Goal: Task Accomplishment & Management: Use online tool/utility

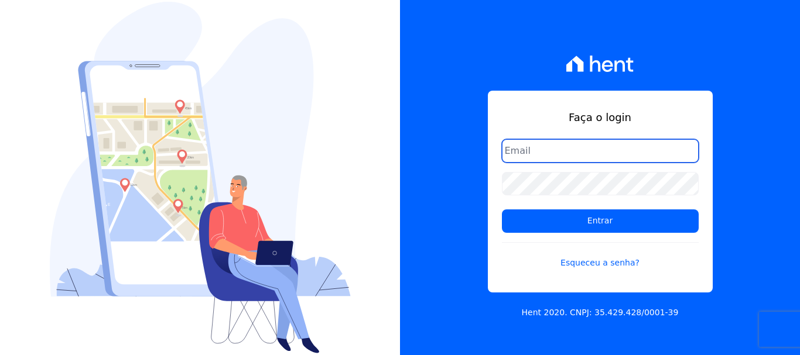
type input "cobranca@construtoralaterza.com.br"
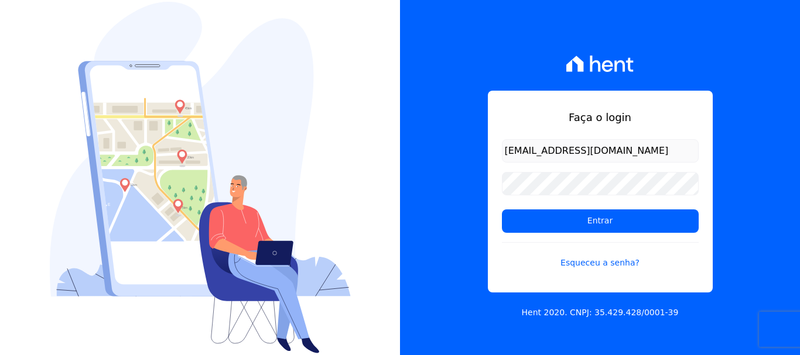
click at [526, 234] on form "cobranca@construtoralaterza.com.br Entrar Esqueceu a senha?" at bounding box center [600, 211] width 197 height 144
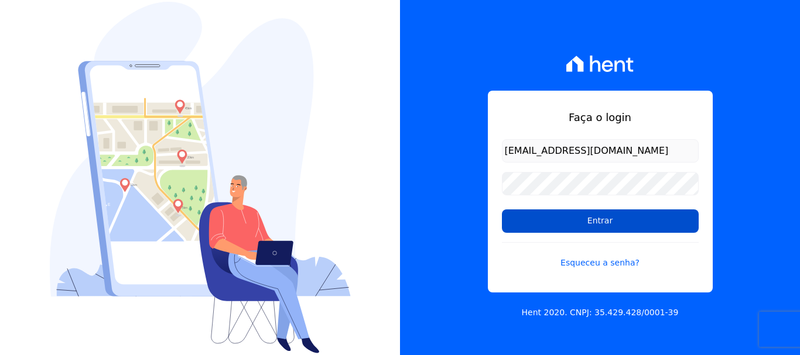
click at [528, 227] on input "Entrar" at bounding box center [600, 221] width 197 height 23
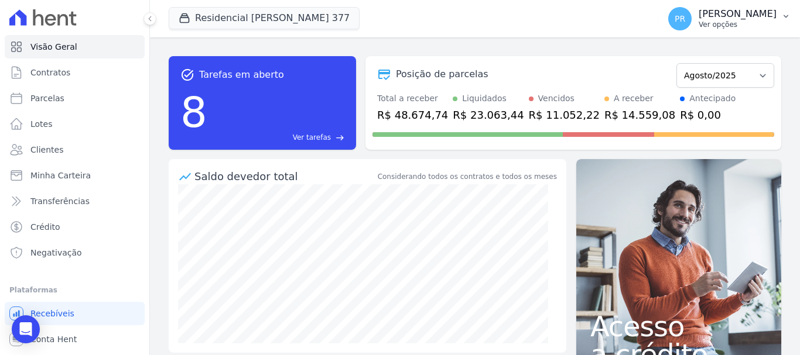
click at [736, 33] on button "PR Pamela Rocha Ver opções" at bounding box center [729, 18] width 141 height 33
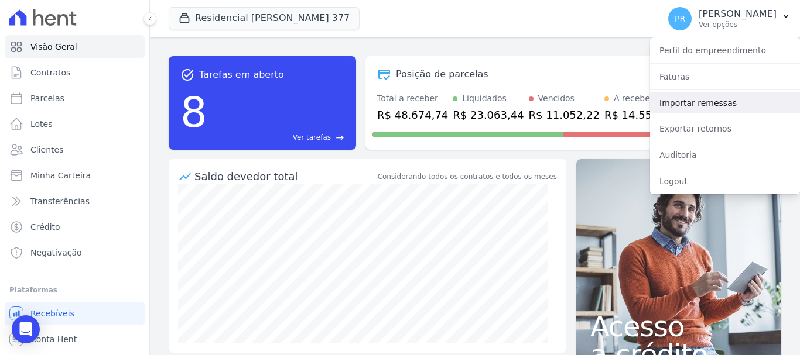
click at [681, 109] on link "Importar remessas" at bounding box center [725, 102] width 150 height 21
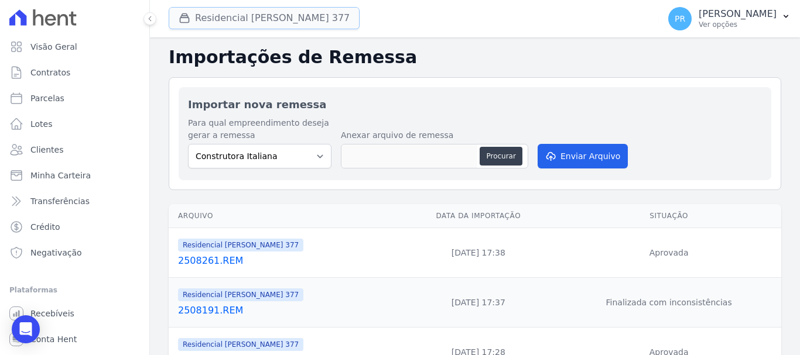
click at [267, 29] on button "Residencial Maria Da Glória 377" at bounding box center [264, 18] width 191 height 22
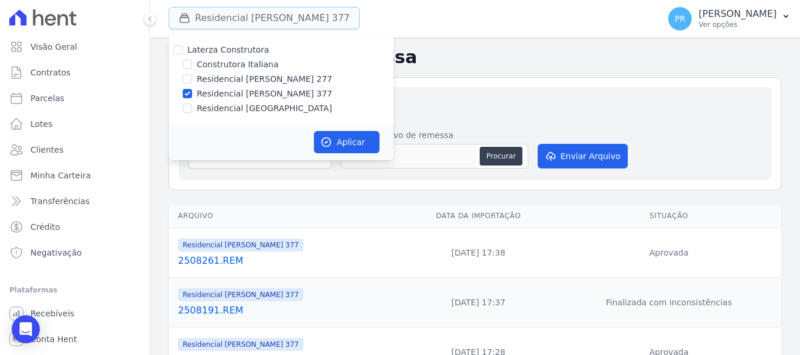
click at [269, 25] on button "Residencial Maria Da Glória 377" at bounding box center [264, 18] width 191 height 22
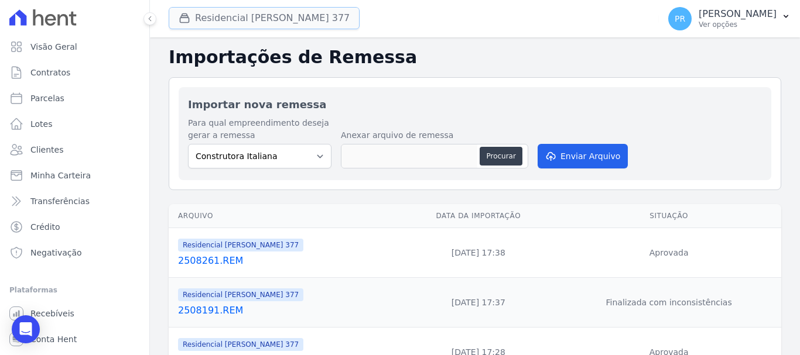
click at [257, 26] on button "Residencial Maria Da Glória 377" at bounding box center [264, 18] width 191 height 22
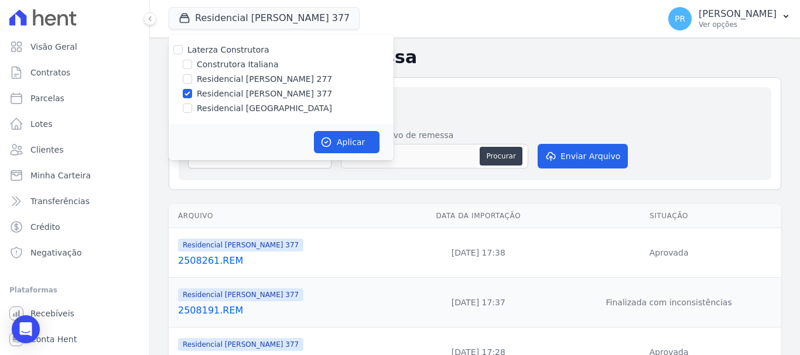
click at [212, 54] on label "Laterza Construtora" at bounding box center [228, 49] width 82 height 9
click at [183, 54] on input "Laterza Construtora" at bounding box center [177, 49] width 9 height 9
checkbox input "true"
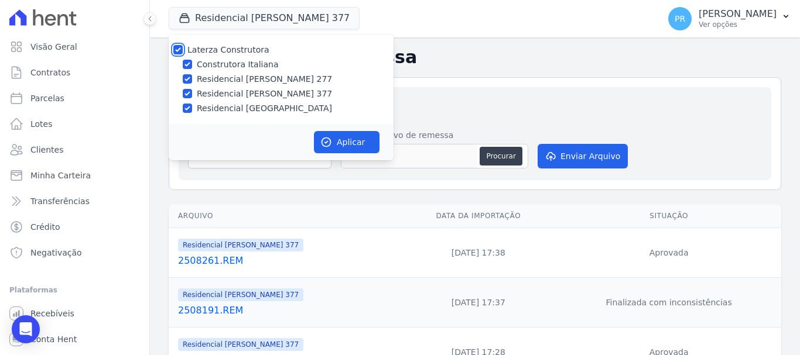
checkbox input "true"
click at [214, 53] on label "Laterza Construtora" at bounding box center [228, 49] width 82 height 9
click at [183, 53] on input "Laterza Construtora" at bounding box center [177, 49] width 9 height 9
checkbox input "false"
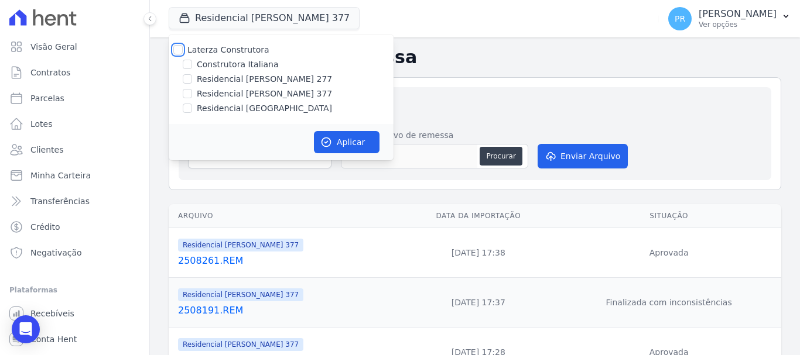
checkbox input "false"
click at [216, 68] on label "Construtora Italiana" at bounding box center [237, 65] width 81 height 12
click at [192, 68] on input "Construtora Italiana" at bounding box center [187, 64] width 9 height 9
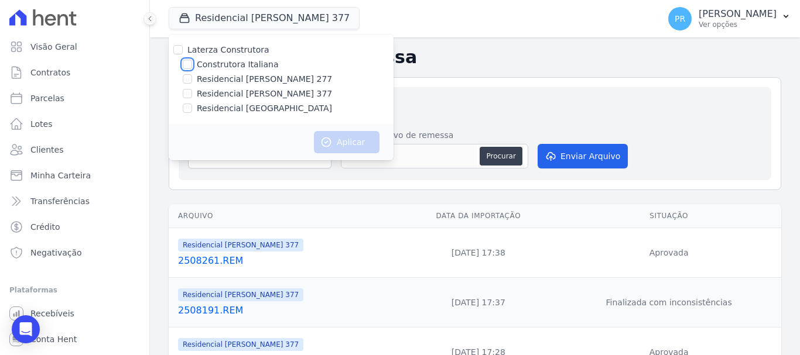
checkbox input "true"
drag, startPoint x: 355, startPoint y: 143, endPoint x: 327, endPoint y: 148, distance: 29.0
click at [354, 143] on button "Aplicar" at bounding box center [347, 142] width 66 height 22
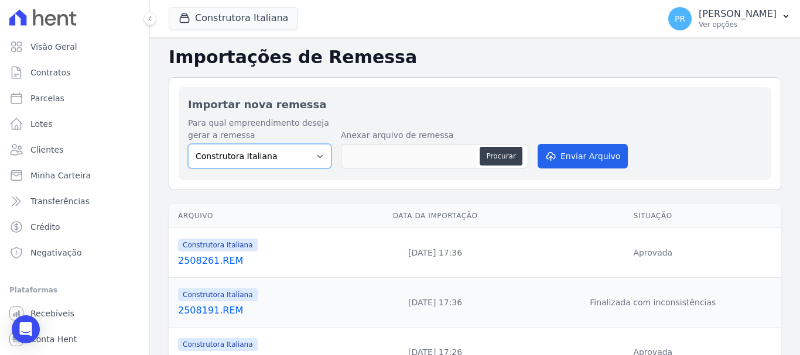
click at [300, 153] on select "Construtora Italiana Residencial Maria da Glória 277 Residencial Maria da Glóri…" at bounding box center [259, 156] width 143 height 25
click at [509, 164] on button "Procurar" at bounding box center [500, 156] width 42 height 19
type input "2508271.REM"
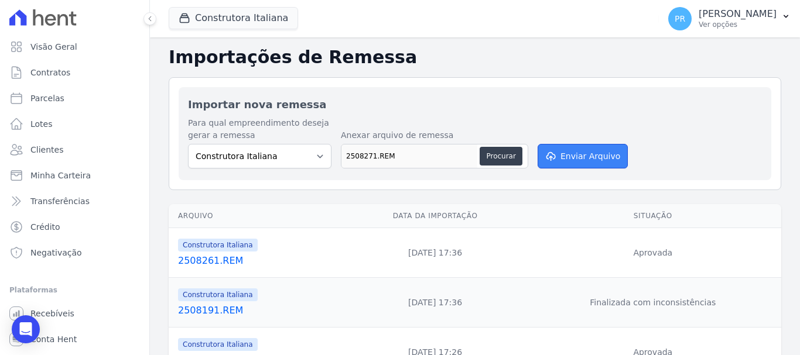
click at [591, 167] on button "Enviar Arquivo" at bounding box center [582, 156] width 90 height 25
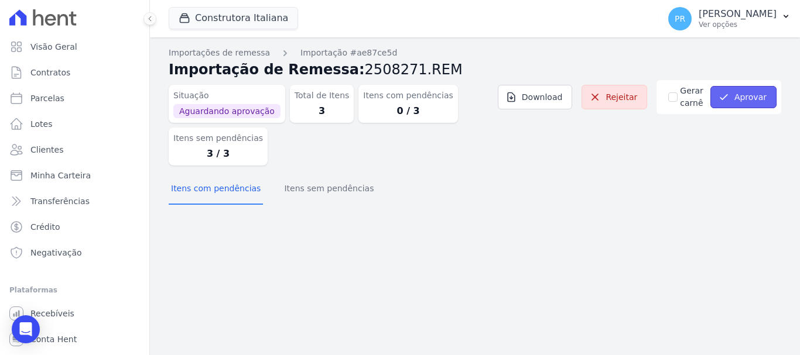
click at [737, 96] on button "Aprovar" at bounding box center [743, 97] width 66 height 22
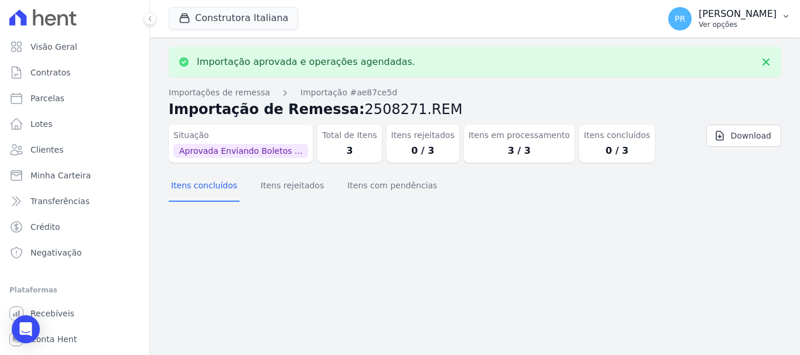
click at [691, 24] on span "PR" at bounding box center [679, 18] width 23 height 23
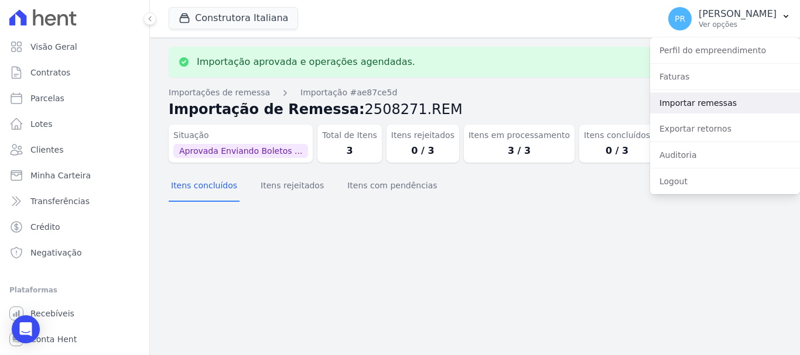
click at [695, 105] on link "Importar remessas" at bounding box center [725, 102] width 150 height 21
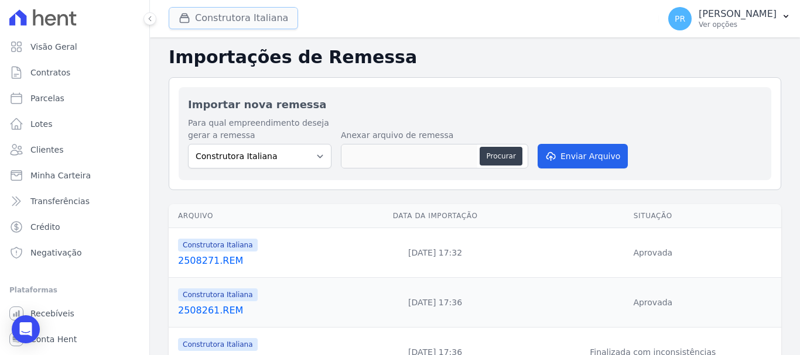
click at [227, 19] on button "Construtora Italiana" at bounding box center [233, 18] width 129 height 22
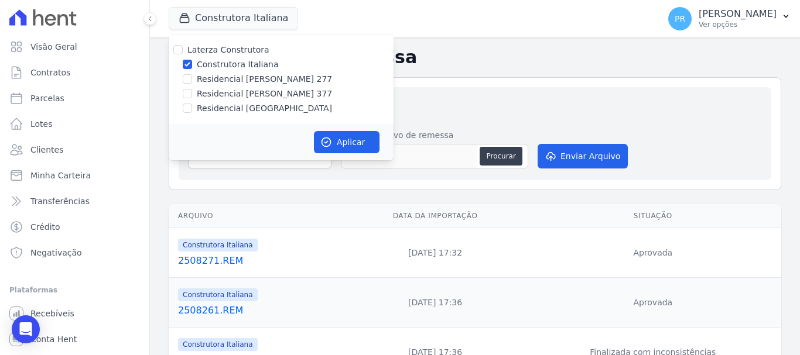
click at [211, 63] on label "Construtora Italiana" at bounding box center [237, 65] width 81 height 12
click at [192, 63] on input "Construtora Italiana" at bounding box center [187, 64] width 9 height 9
checkbox input "false"
click at [222, 105] on label "Residencial [GEOGRAPHIC_DATA]" at bounding box center [264, 108] width 135 height 12
click at [192, 105] on input "Residencial [GEOGRAPHIC_DATA]" at bounding box center [187, 108] width 9 height 9
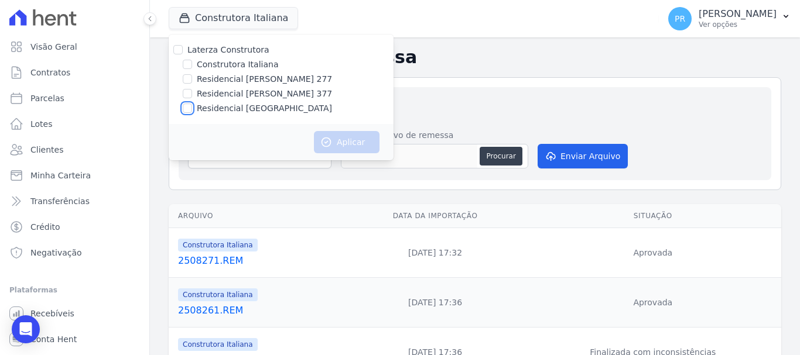
checkbox input "true"
click at [345, 142] on button "Aplicar" at bounding box center [347, 142] width 66 height 22
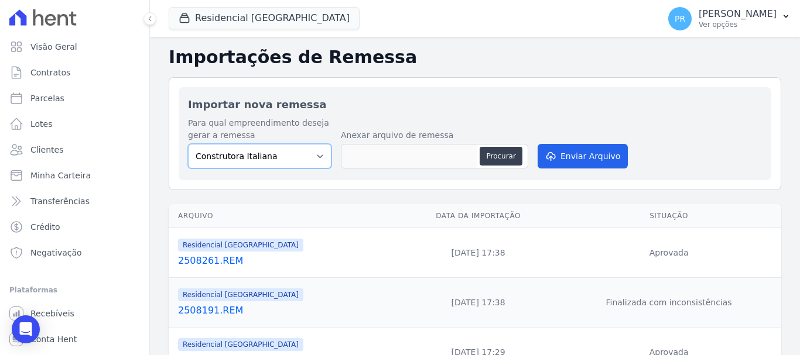
click at [293, 158] on select "Construtora Italiana Residencial Maria da Glória 277 Residencial Maria da Glóri…" at bounding box center [259, 156] width 143 height 25
select select "6440c0a1-232b-4aa1-adfe-88cb95fffe46"
click at [188, 144] on select "Construtora Italiana Residencial Maria da Glória 277 Residencial Maria da Glóri…" at bounding box center [259, 156] width 143 height 25
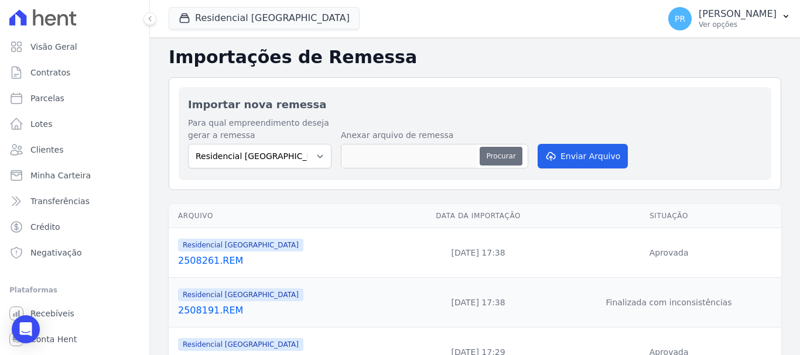
click at [498, 159] on button "Procurar" at bounding box center [500, 156] width 42 height 19
type input "2508271.REM"
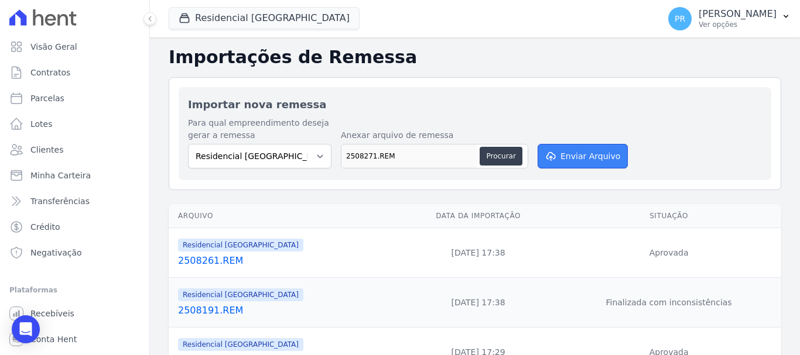
click at [554, 156] on button "Enviar Arquivo" at bounding box center [582, 156] width 90 height 25
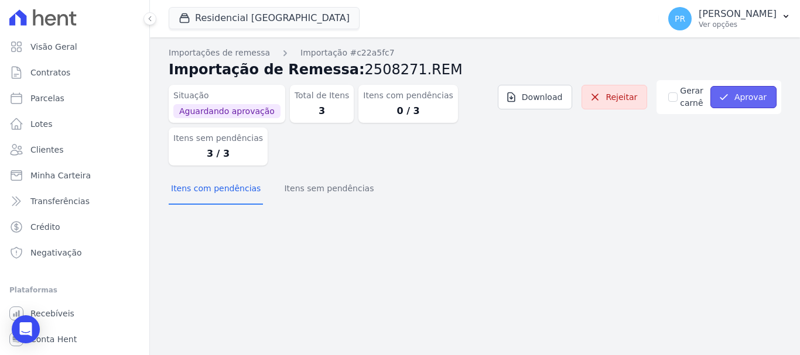
click at [741, 98] on button "Aprovar" at bounding box center [743, 97] width 66 height 22
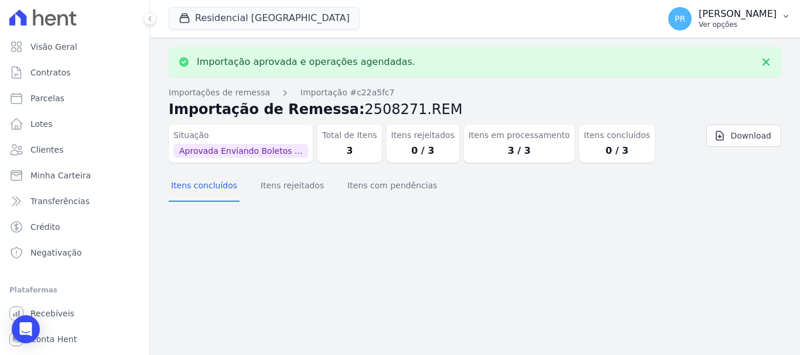
click at [759, 20] on p "Ver opções" at bounding box center [737, 24] width 78 height 9
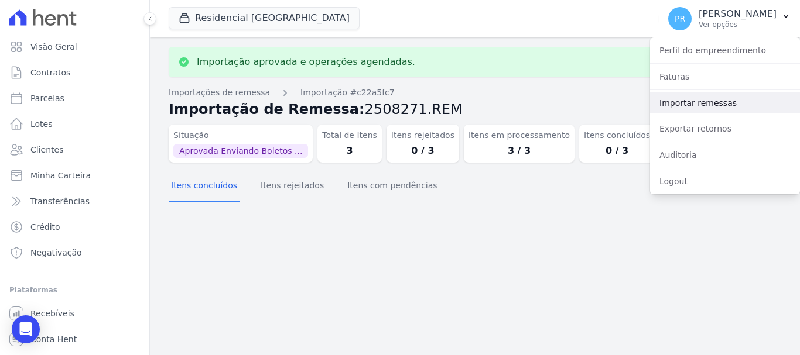
click at [702, 103] on link "Importar remessas" at bounding box center [725, 102] width 150 height 21
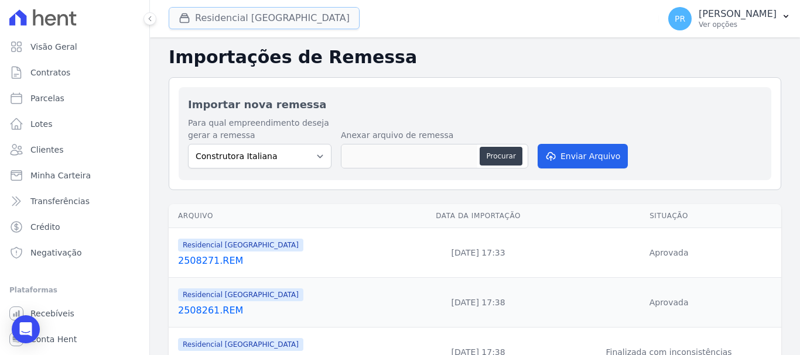
click at [258, 18] on button "Residencial [GEOGRAPHIC_DATA]" at bounding box center [264, 18] width 191 height 22
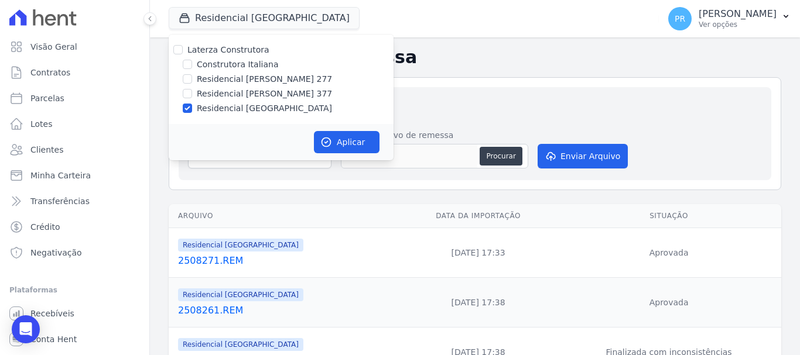
click at [244, 78] on label "Residencial [PERSON_NAME] 277" at bounding box center [264, 79] width 135 height 12
click at [192, 78] on input "Residencial [PERSON_NAME] 277" at bounding box center [187, 78] width 9 height 9
checkbox input "true"
click at [234, 108] on label "Residencial [GEOGRAPHIC_DATA]" at bounding box center [264, 108] width 135 height 12
click at [192, 108] on input "Residencial [GEOGRAPHIC_DATA]" at bounding box center [187, 108] width 9 height 9
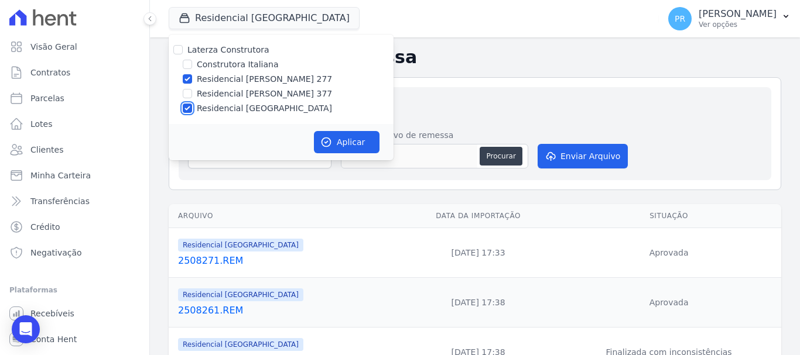
checkbox input "false"
click at [321, 141] on icon "button" at bounding box center [326, 142] width 12 height 12
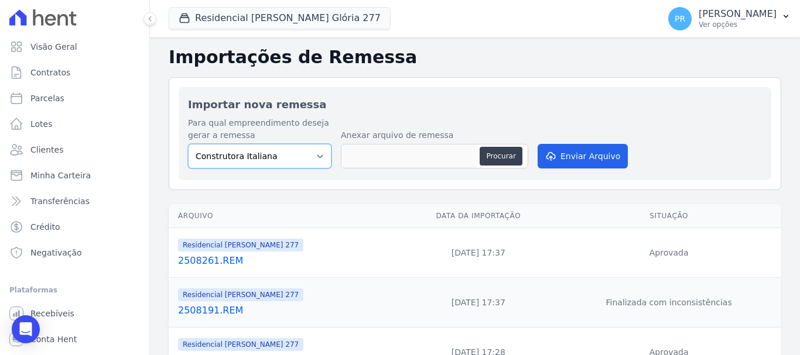
click at [293, 164] on select "Construtora Italiana Residencial Maria da Glória 277 Residencial Maria da Glóri…" at bounding box center [259, 156] width 143 height 25
select select "7d698934-b935-4dc9-aa46-576f3138731b"
click at [188, 144] on select "Construtora Italiana Residencial Maria da Glória 277 Residencial Maria da Glóri…" at bounding box center [259, 156] width 143 height 25
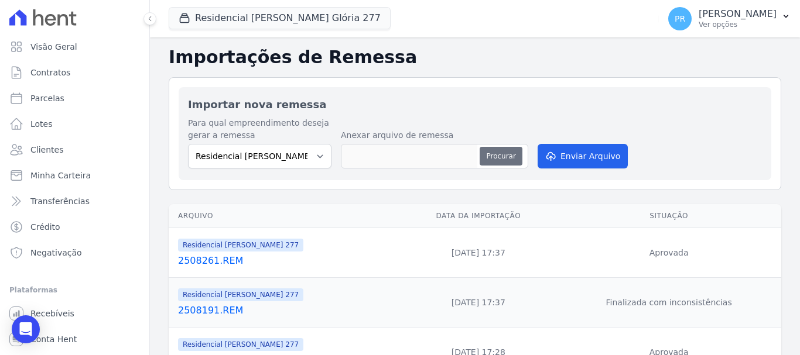
click at [488, 155] on button "Procurar" at bounding box center [500, 156] width 42 height 19
type input "2508271.REM"
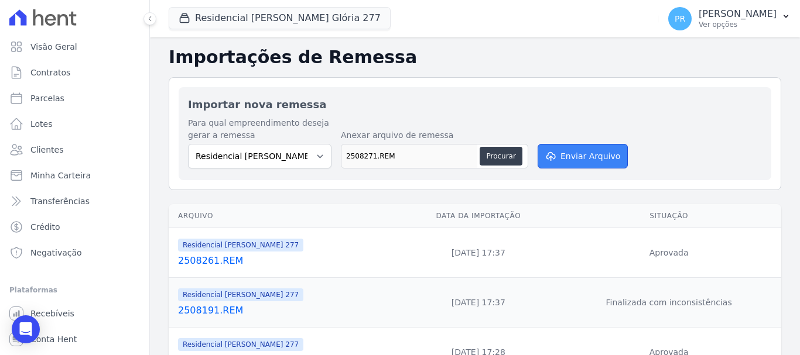
click at [568, 159] on button "Enviar Arquivo" at bounding box center [582, 156] width 90 height 25
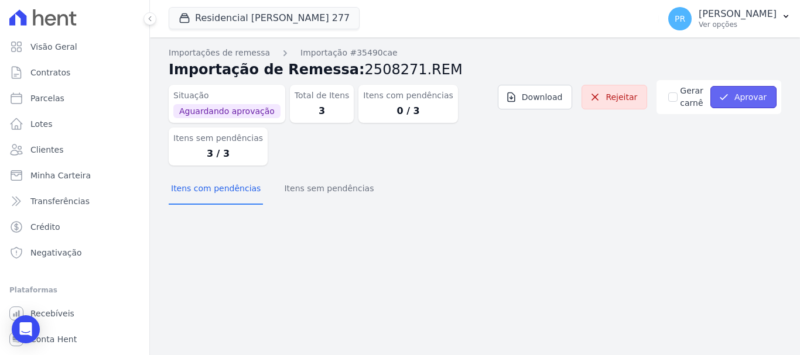
click at [739, 100] on button "Aprovar" at bounding box center [743, 97] width 66 height 22
